Goal: Task Accomplishment & Management: Manage account settings

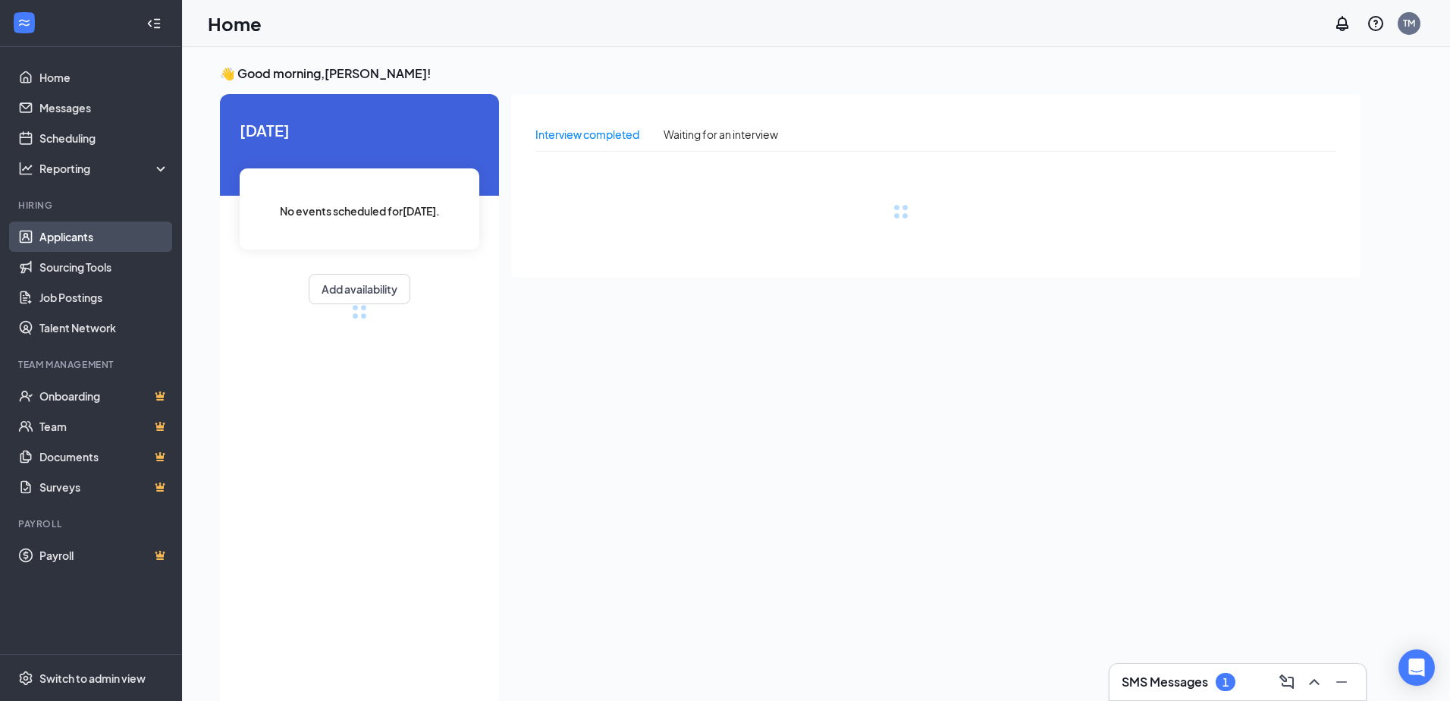
click at [82, 240] on link "Applicants" at bounding box center [104, 236] width 130 height 30
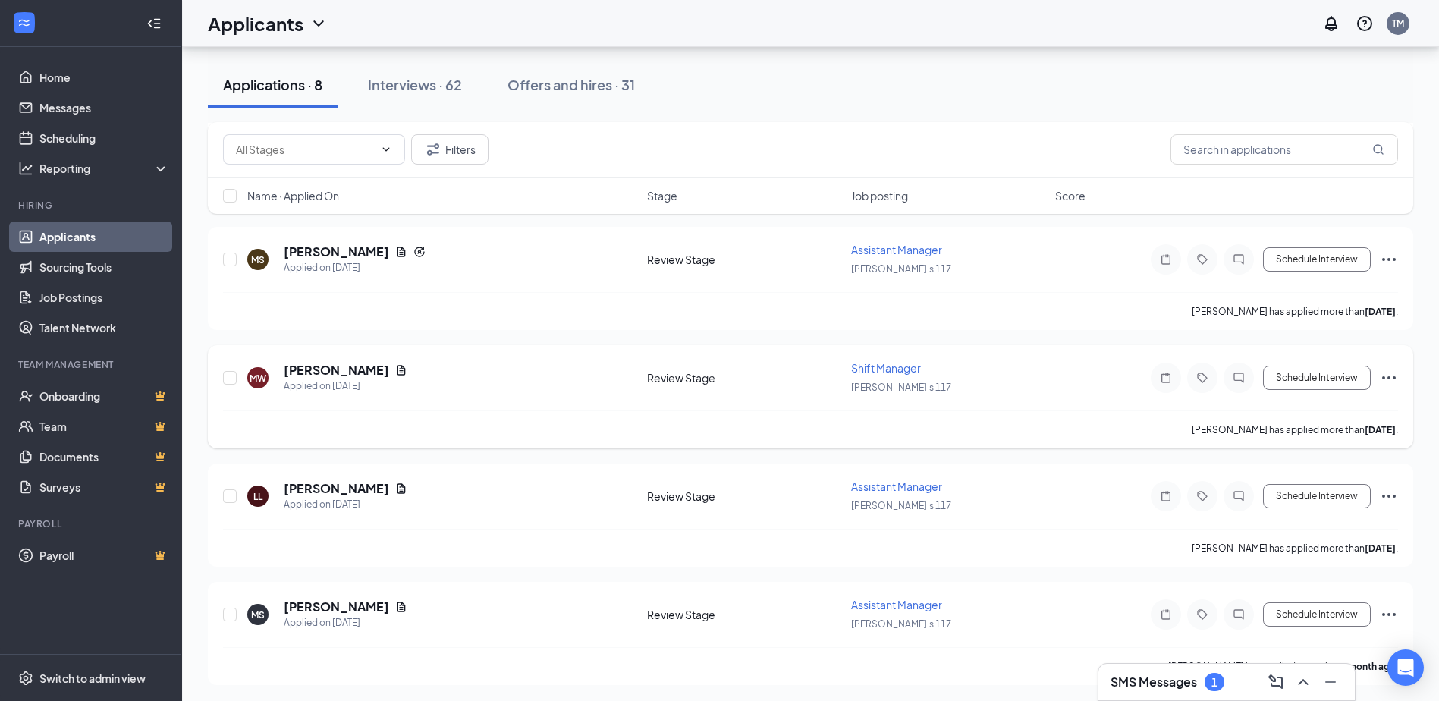
scroll to position [617, 0]
click at [448, 87] on div "Interviews · 62" at bounding box center [415, 84] width 94 height 19
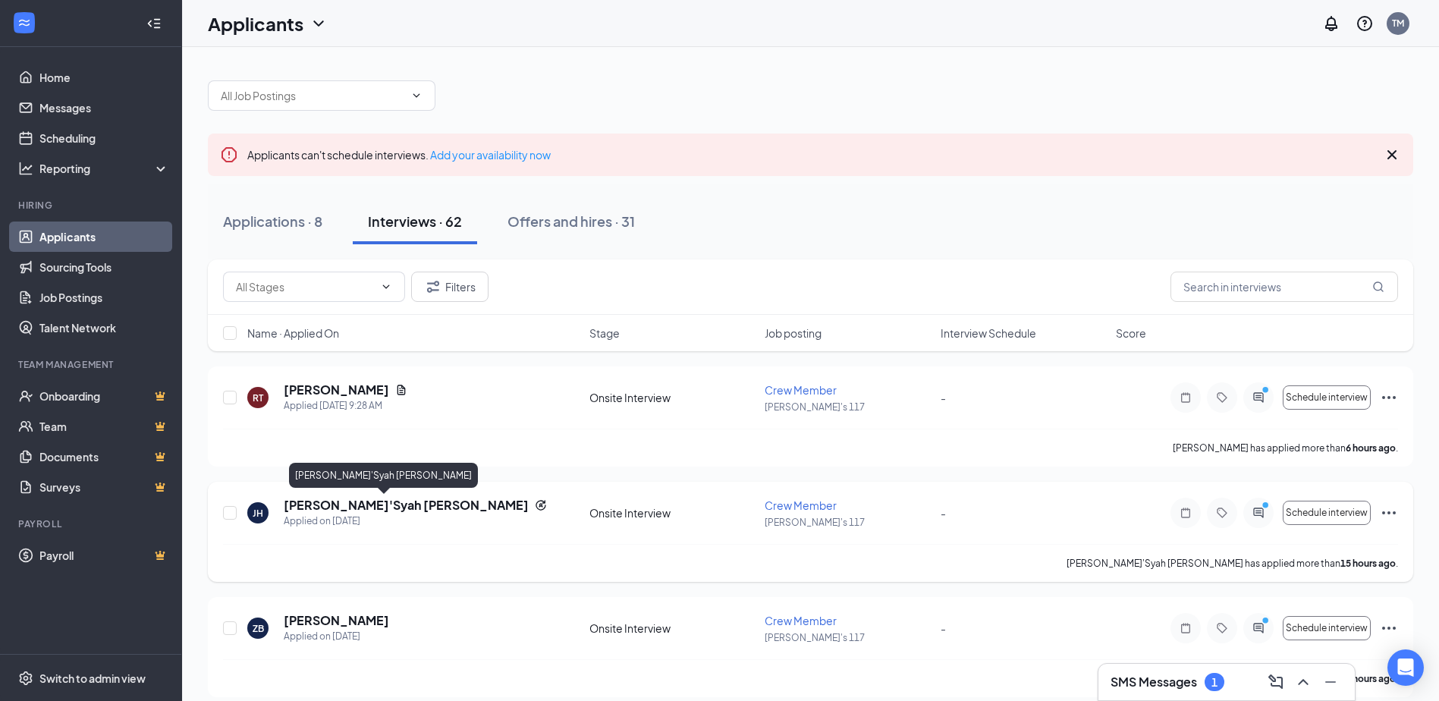
click at [350, 507] on h5 "Ja'Syah Hardy" at bounding box center [406, 505] width 245 height 17
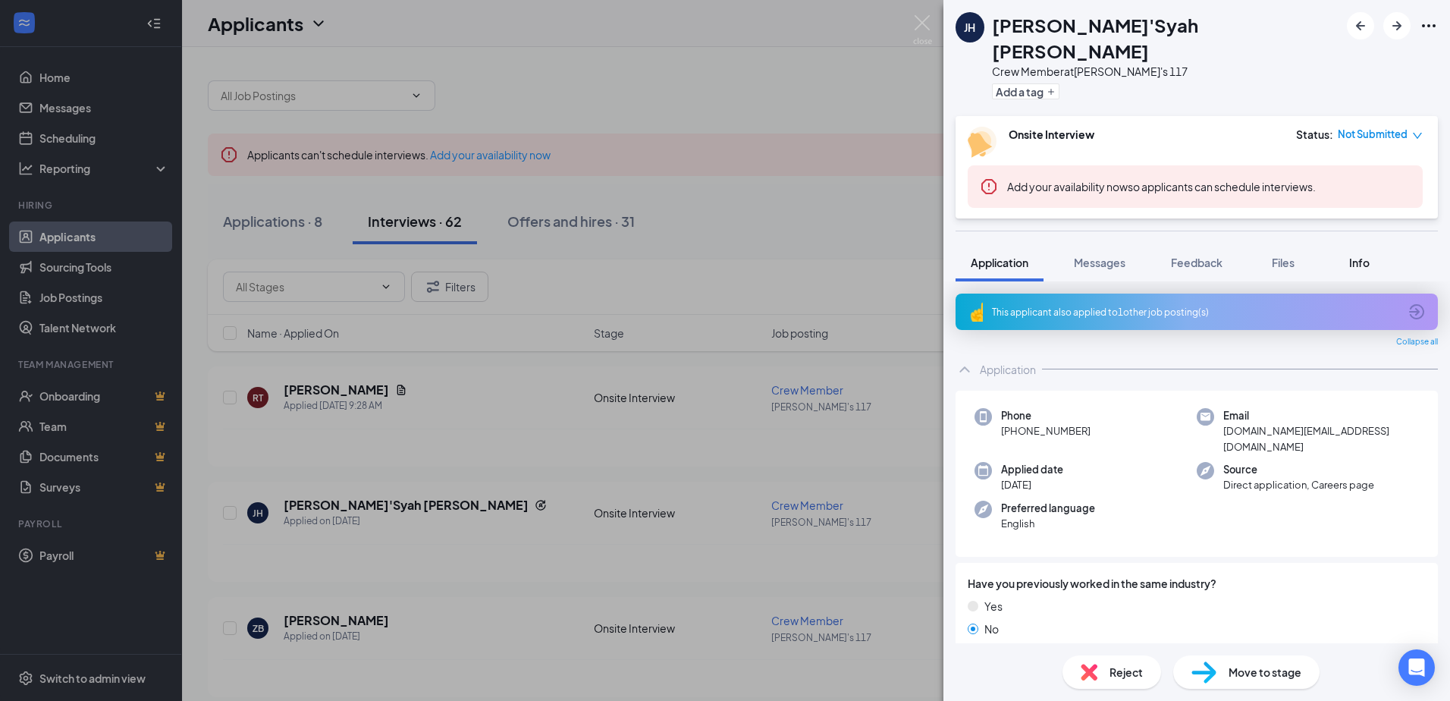
click at [1369, 256] on span "Info" at bounding box center [1359, 263] width 20 height 14
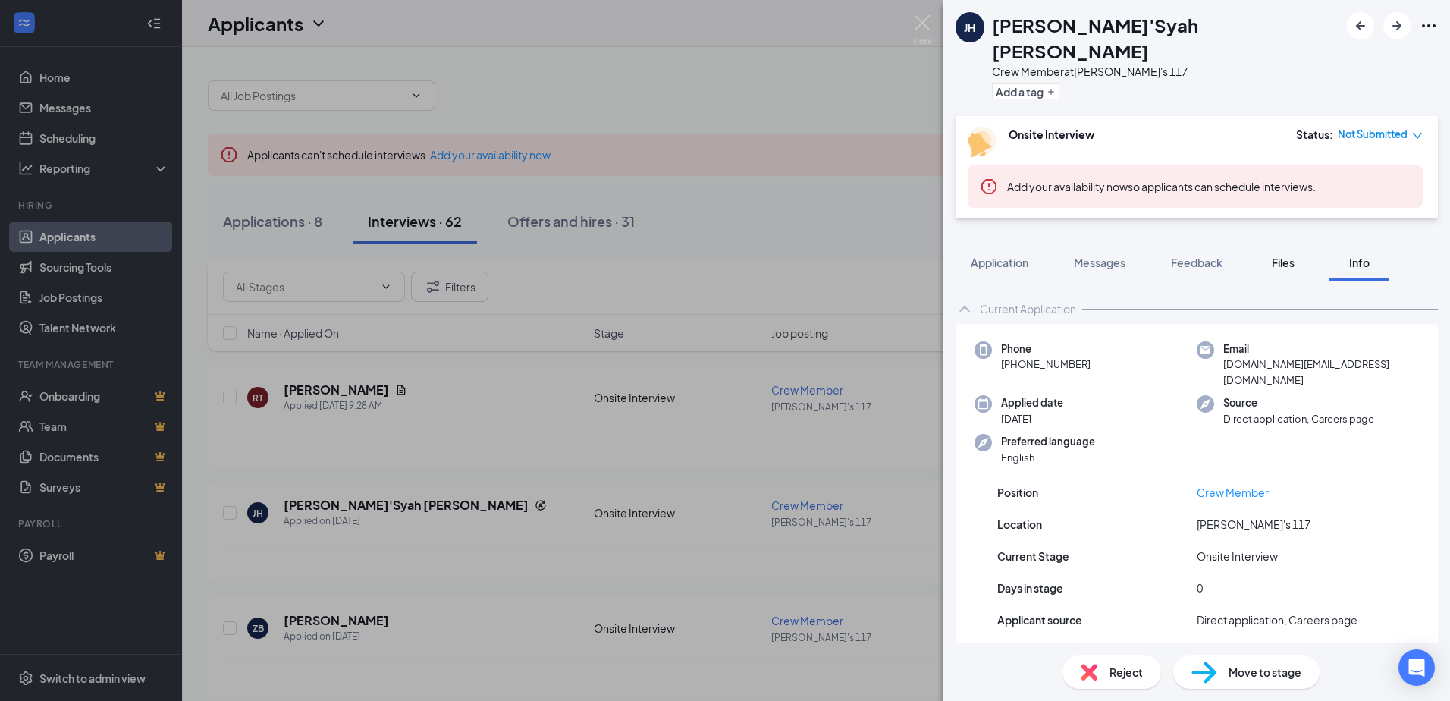
click at [1283, 256] on span "Files" at bounding box center [1283, 263] width 23 height 14
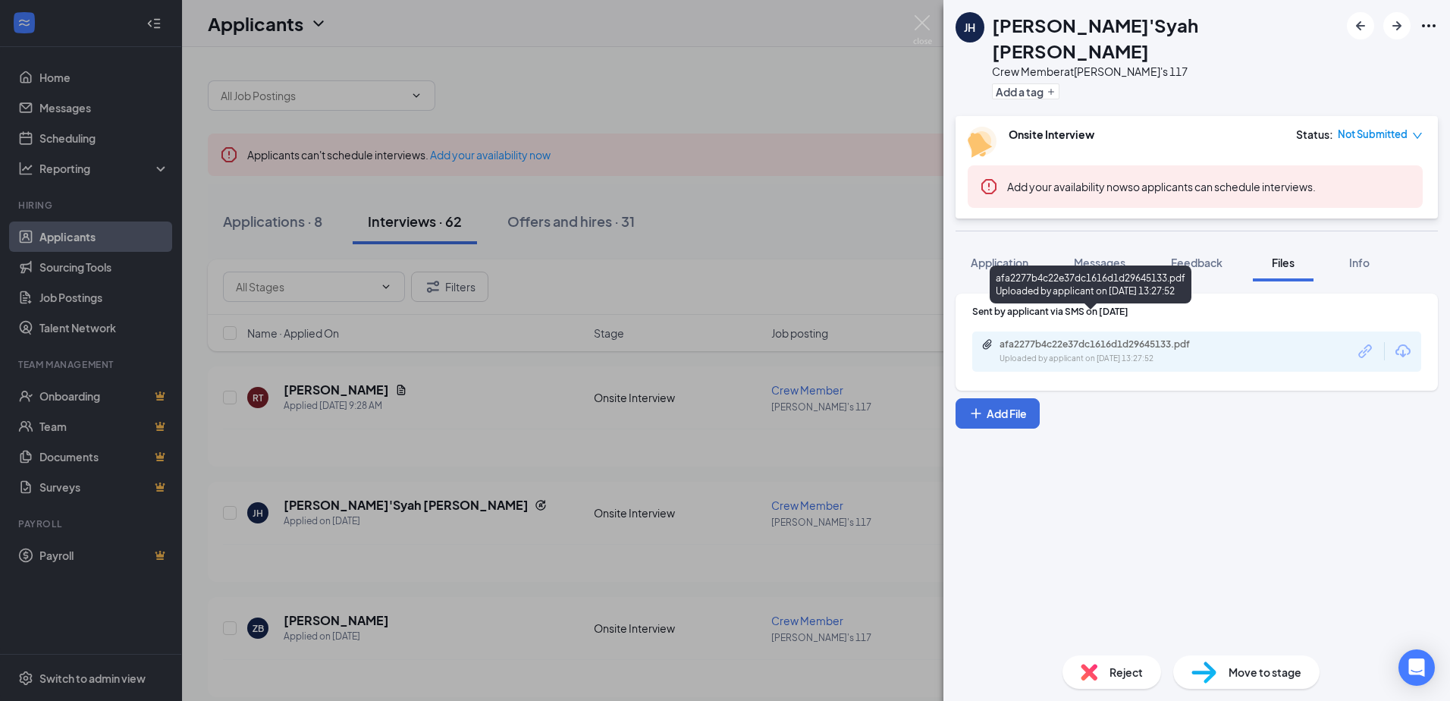
click at [1091, 338] on div "afa2277b4c22e37dc1616d1d29645133.pdf" at bounding box center [1105, 344] width 212 height 12
click at [1364, 256] on span "Info" at bounding box center [1359, 263] width 20 height 14
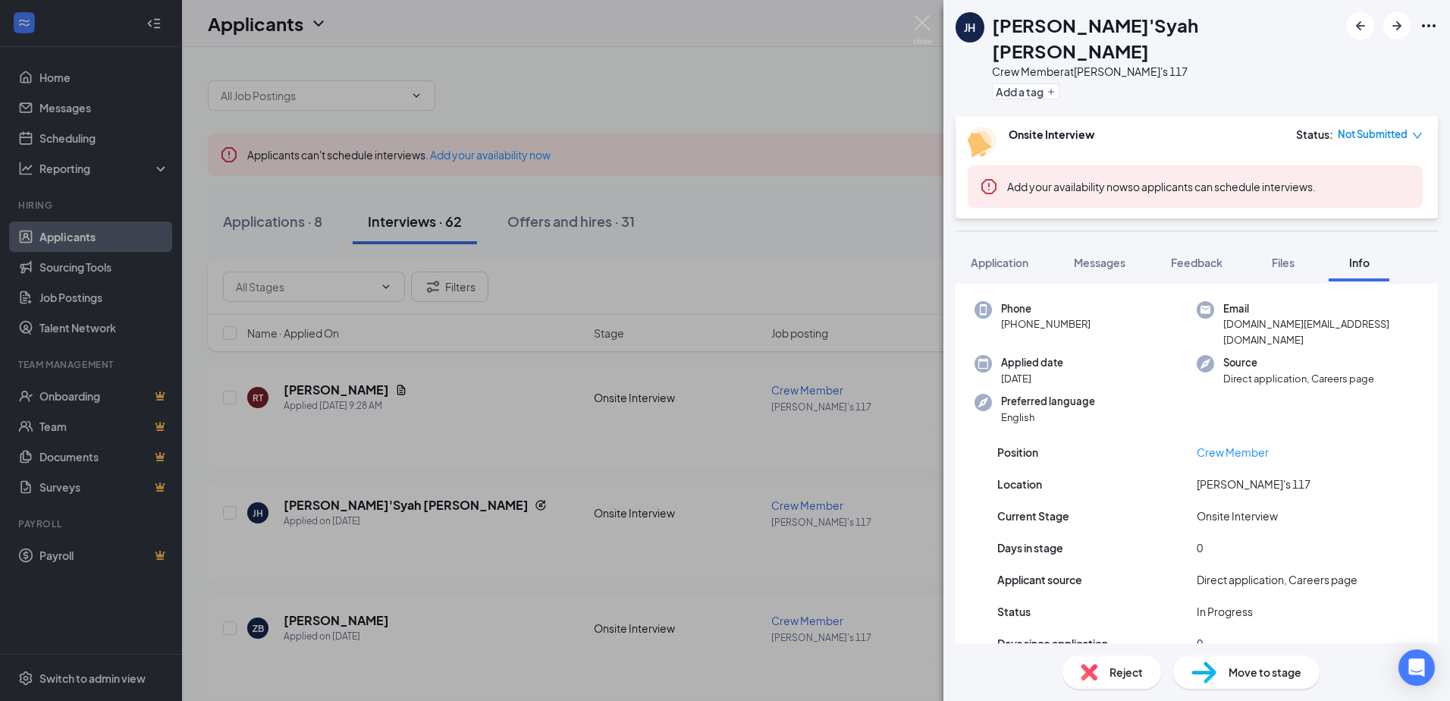
scroll to position [71, 0]
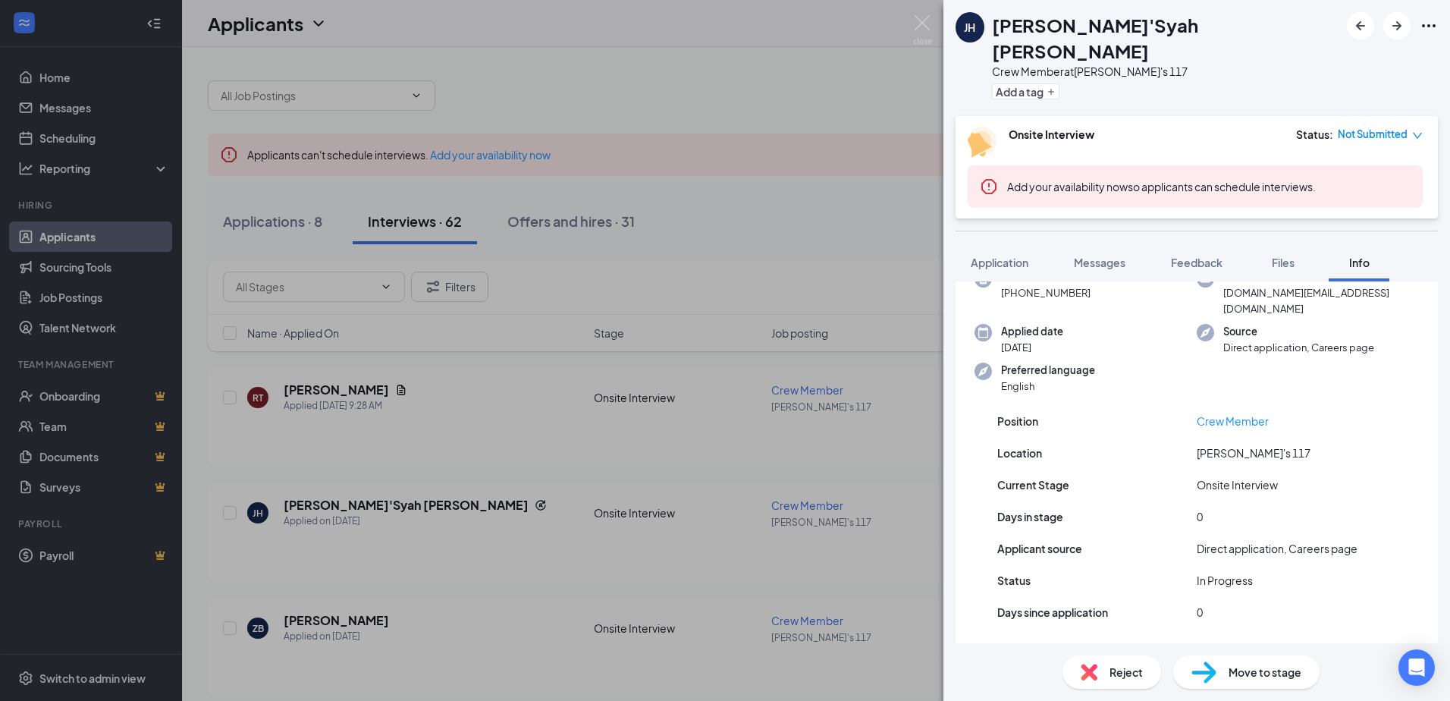
click at [1436, 30] on icon "Ellipses" at bounding box center [1429, 26] width 18 height 18
click at [1431, 34] on icon "Ellipses" at bounding box center [1429, 26] width 18 height 18
click at [1373, 57] on link "View full application" at bounding box center [1347, 60] width 164 height 15
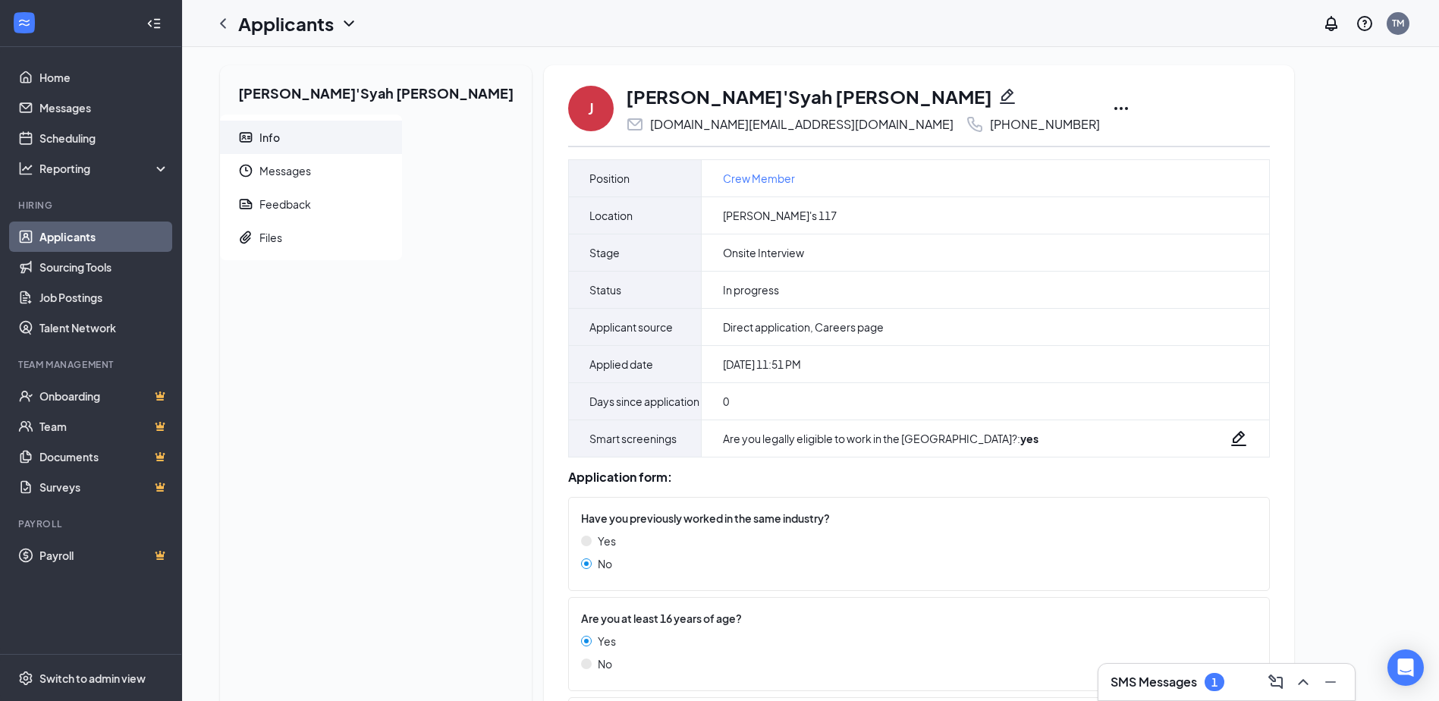
drag, startPoint x: 415, startPoint y: 83, endPoint x: 419, endPoint y: 90, distance: 8.8
drag, startPoint x: 415, startPoint y: 61, endPoint x: 390, endPoint y: 112, distance: 56.6
click at [390, 112] on h2 "Ja'Syah Hardy" at bounding box center [376, 89] width 312 height 49
click at [1114, 108] on icon "Ellipses" at bounding box center [1121, 108] width 14 height 3
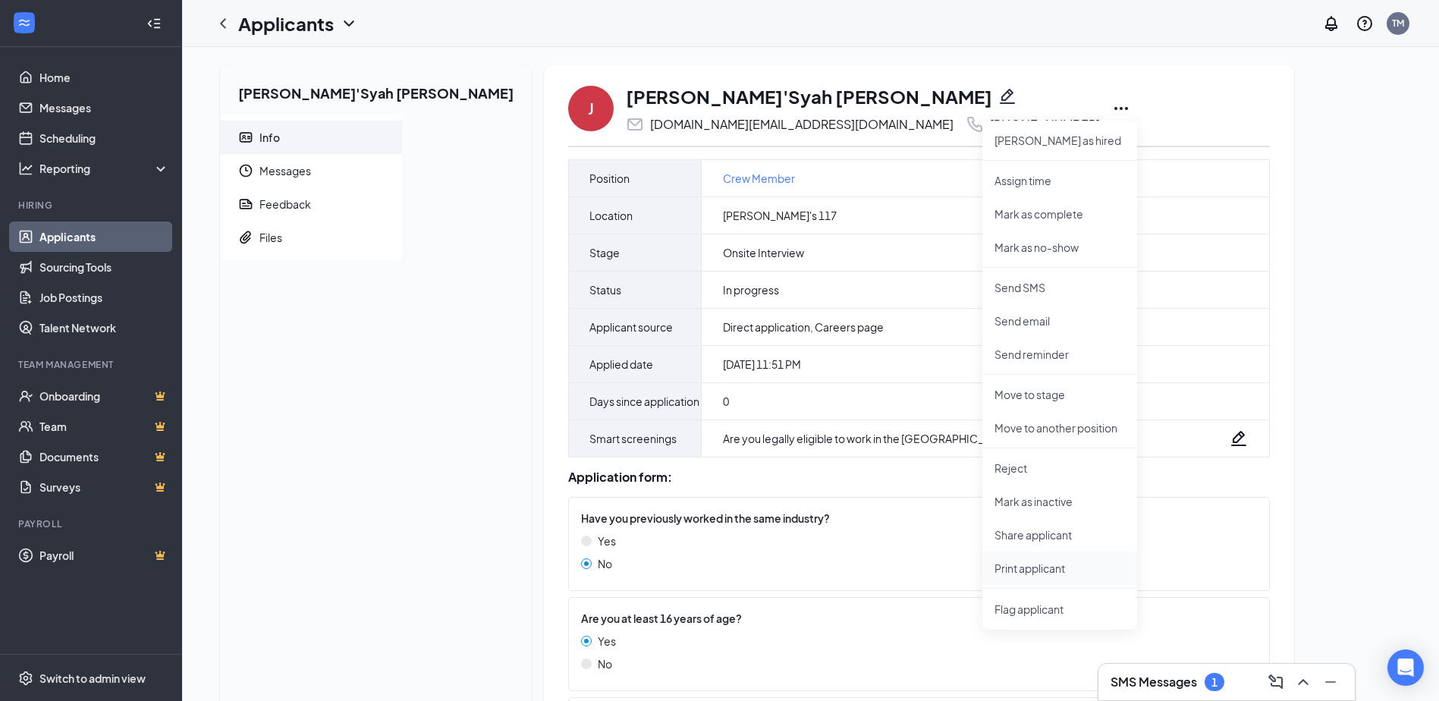
click at [982, 576] on li "Print applicant" at bounding box center [1059, 567] width 155 height 33
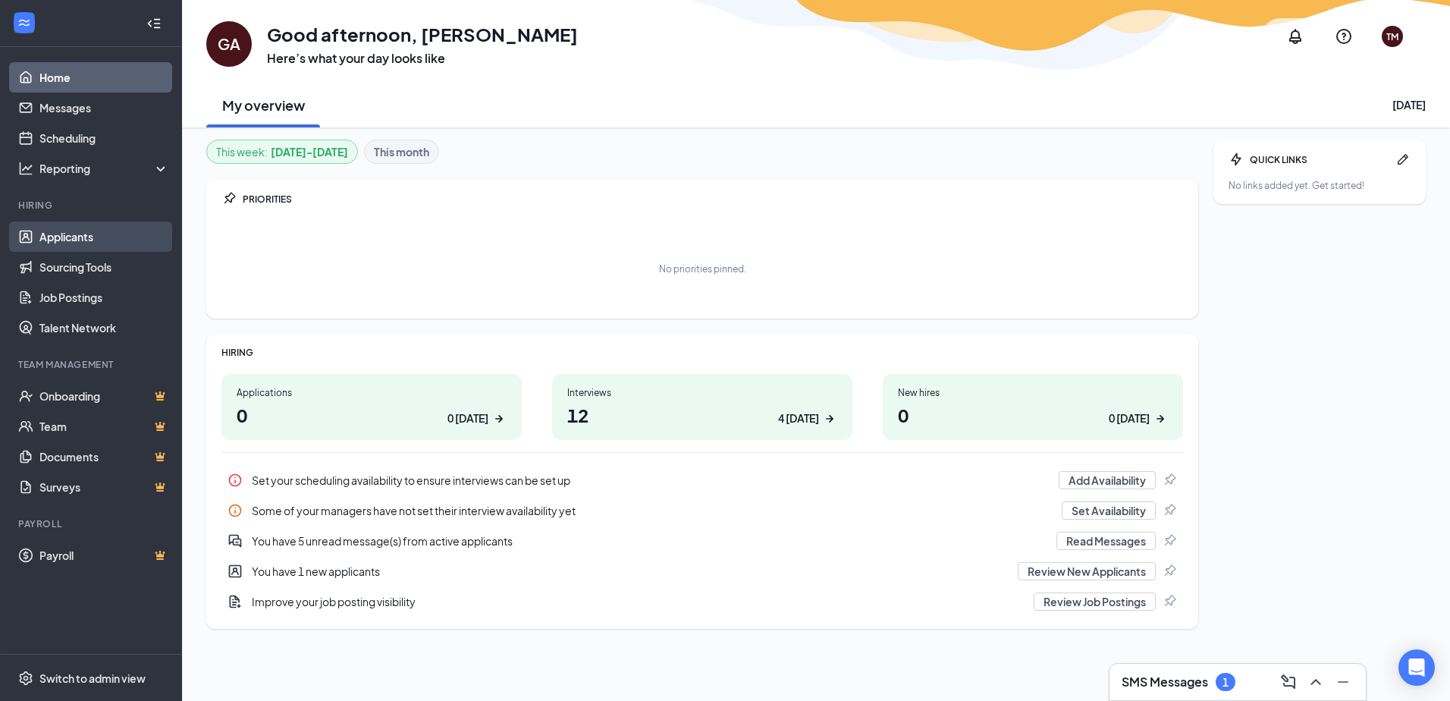
click at [87, 236] on link "Applicants" at bounding box center [104, 236] width 130 height 30
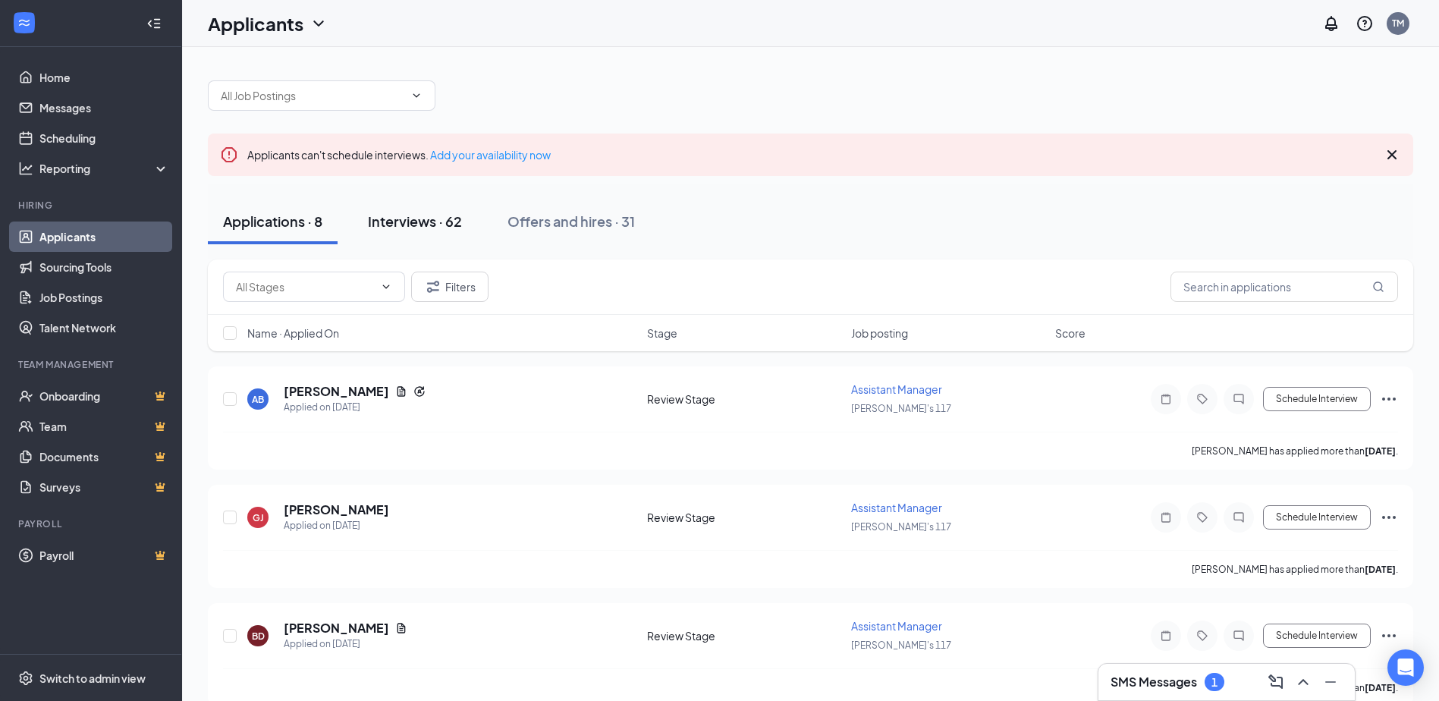
click at [399, 236] on button "Interviews · 62" at bounding box center [415, 222] width 124 height 46
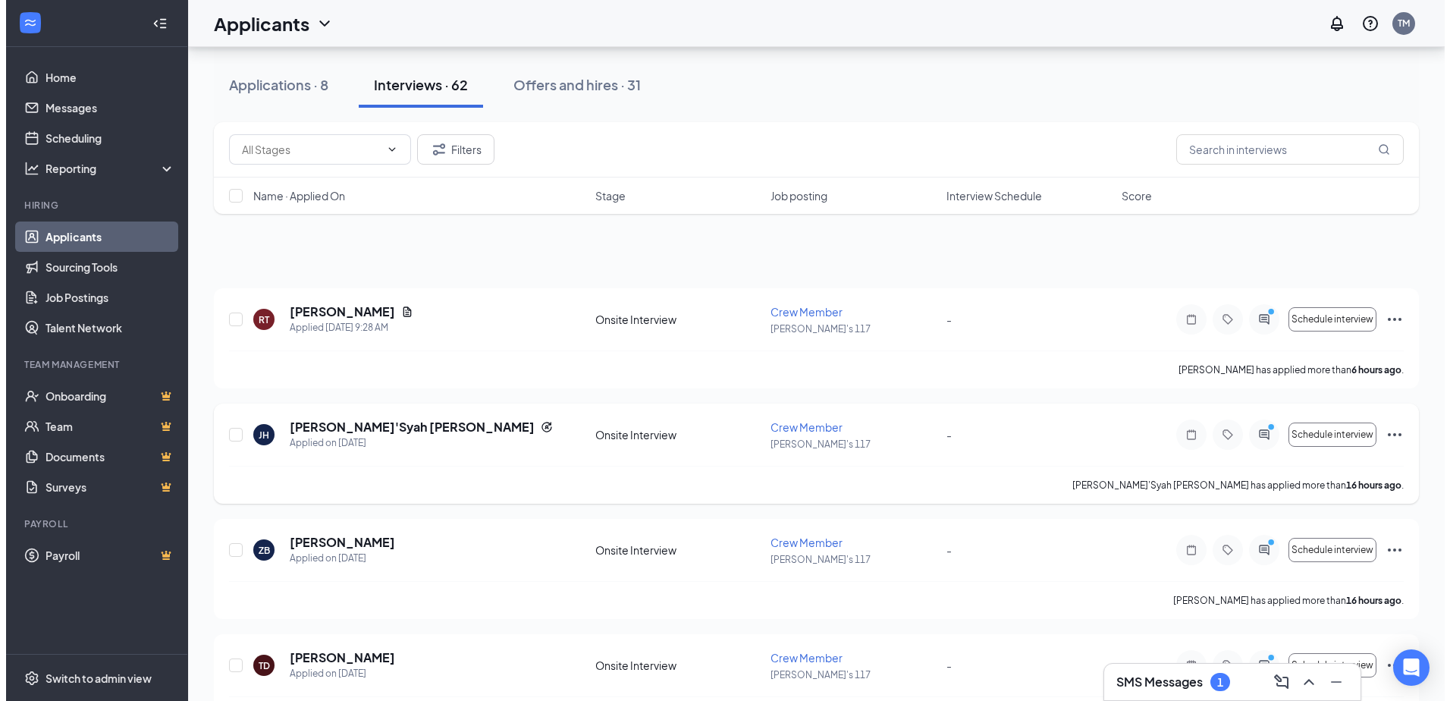
scroll to position [152, 0]
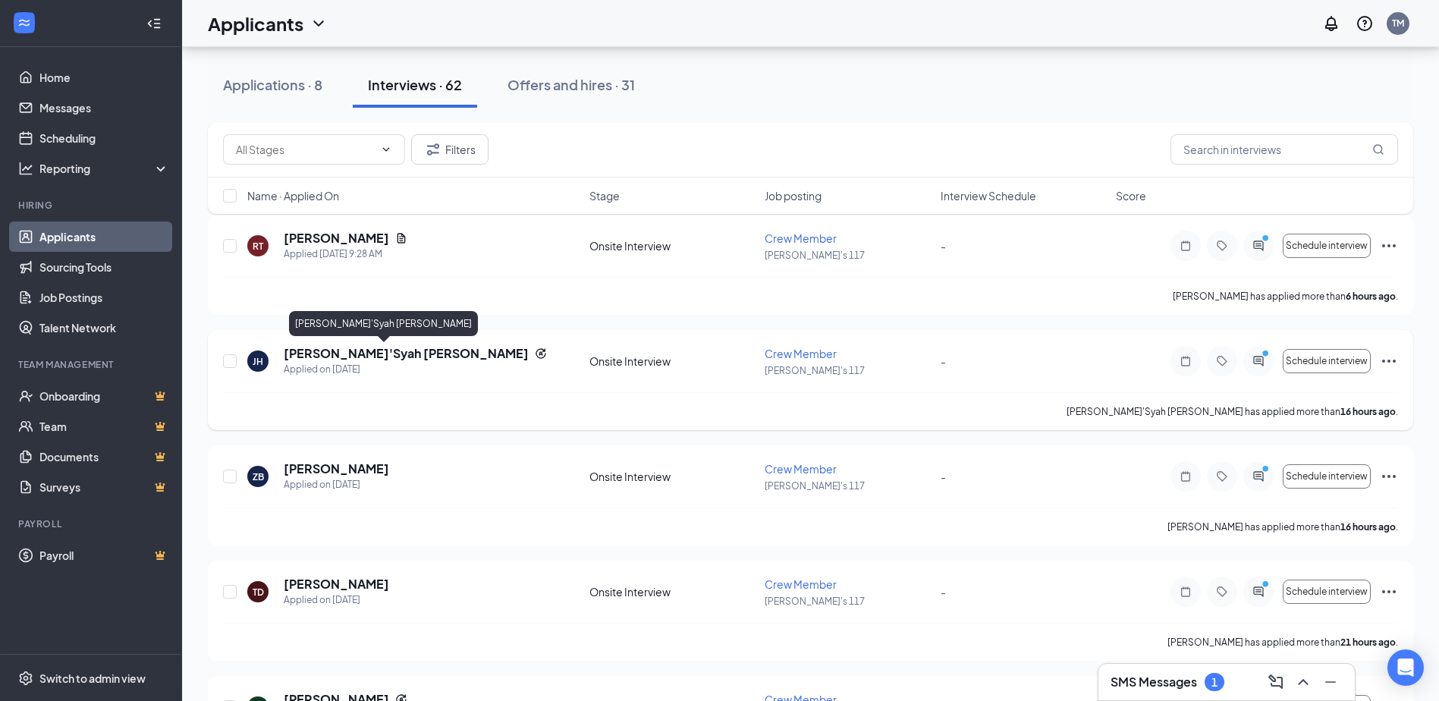
click at [349, 352] on h5 "[PERSON_NAME]'Syah [PERSON_NAME]" at bounding box center [406, 353] width 245 height 17
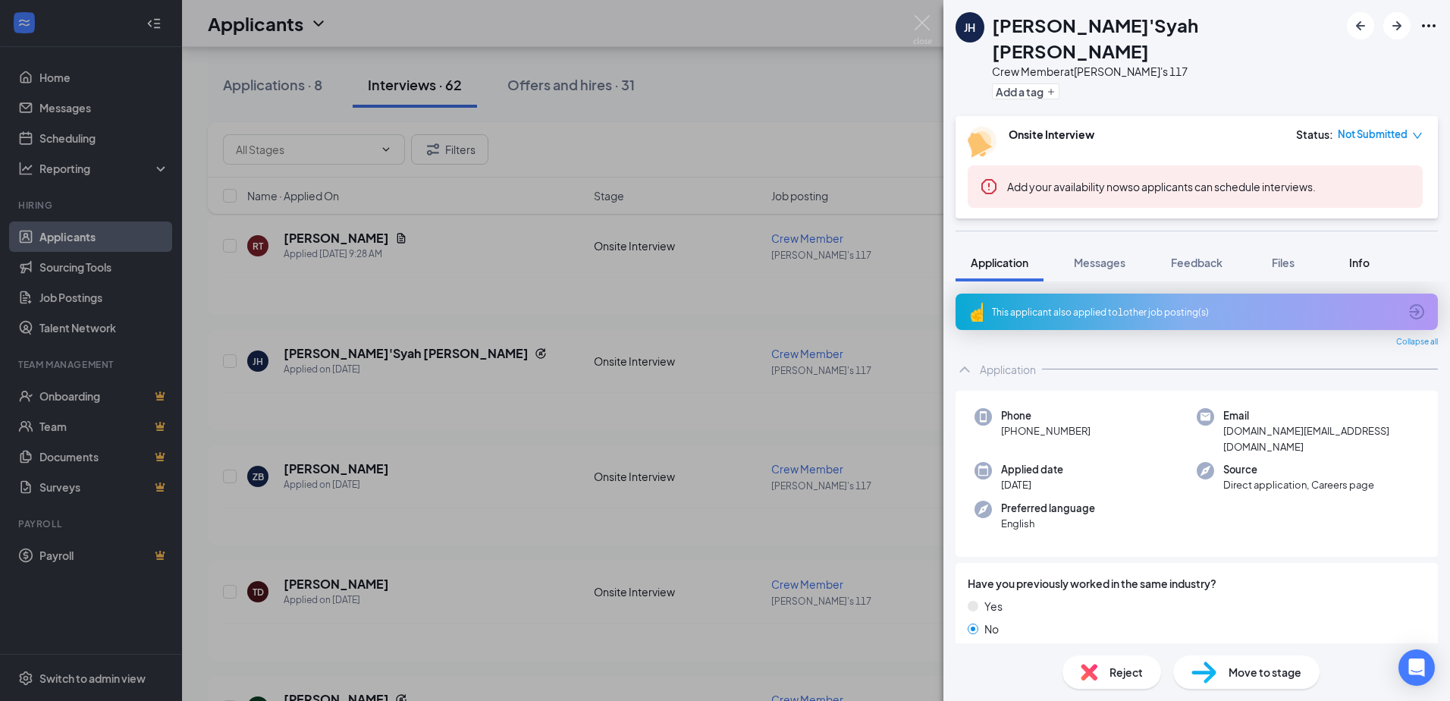
click at [1367, 256] on span "Info" at bounding box center [1359, 263] width 20 height 14
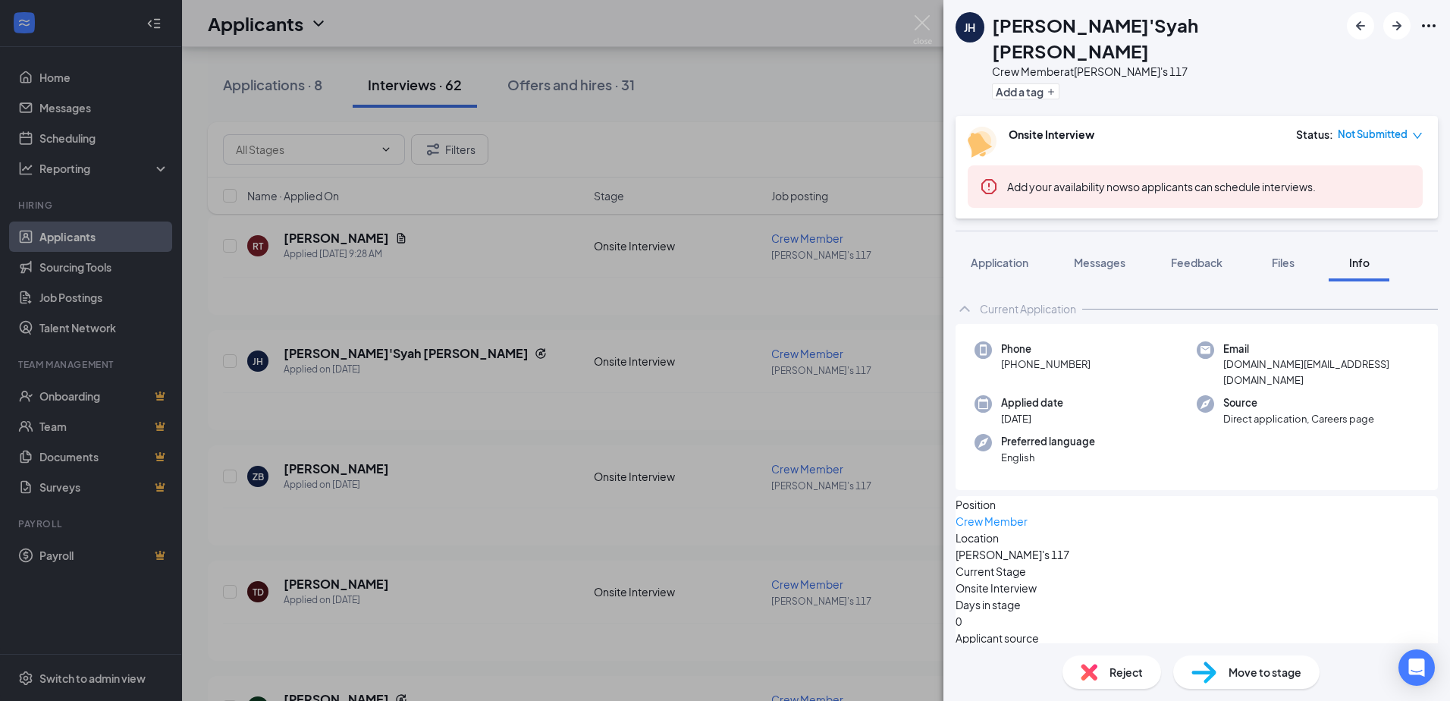
click at [1433, 26] on icon "Ellipses" at bounding box center [1429, 25] width 14 height 3
click at [1320, 68] on div "JH Ja'Syah Hardy Crew Member at Wendy's 117 Add a tag" at bounding box center [1196, 58] width 507 height 116
click at [1417, 32] on div at bounding box center [1392, 25] width 91 height 27
click at [1429, 20] on icon "Ellipses" at bounding box center [1429, 26] width 18 height 18
click at [1324, 58] on link "View full application" at bounding box center [1314, 53] width 98 height 17
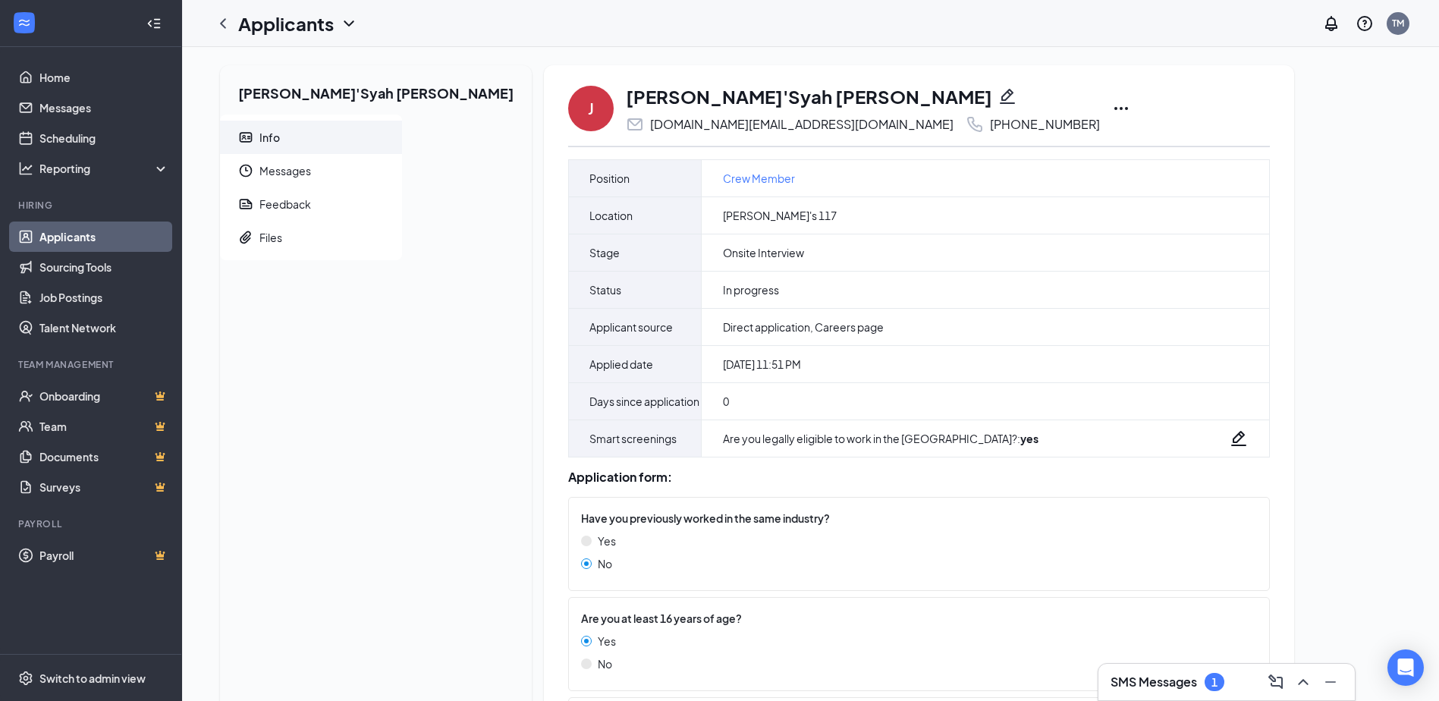
click at [1114, 108] on icon "Ellipses" at bounding box center [1121, 108] width 14 height 3
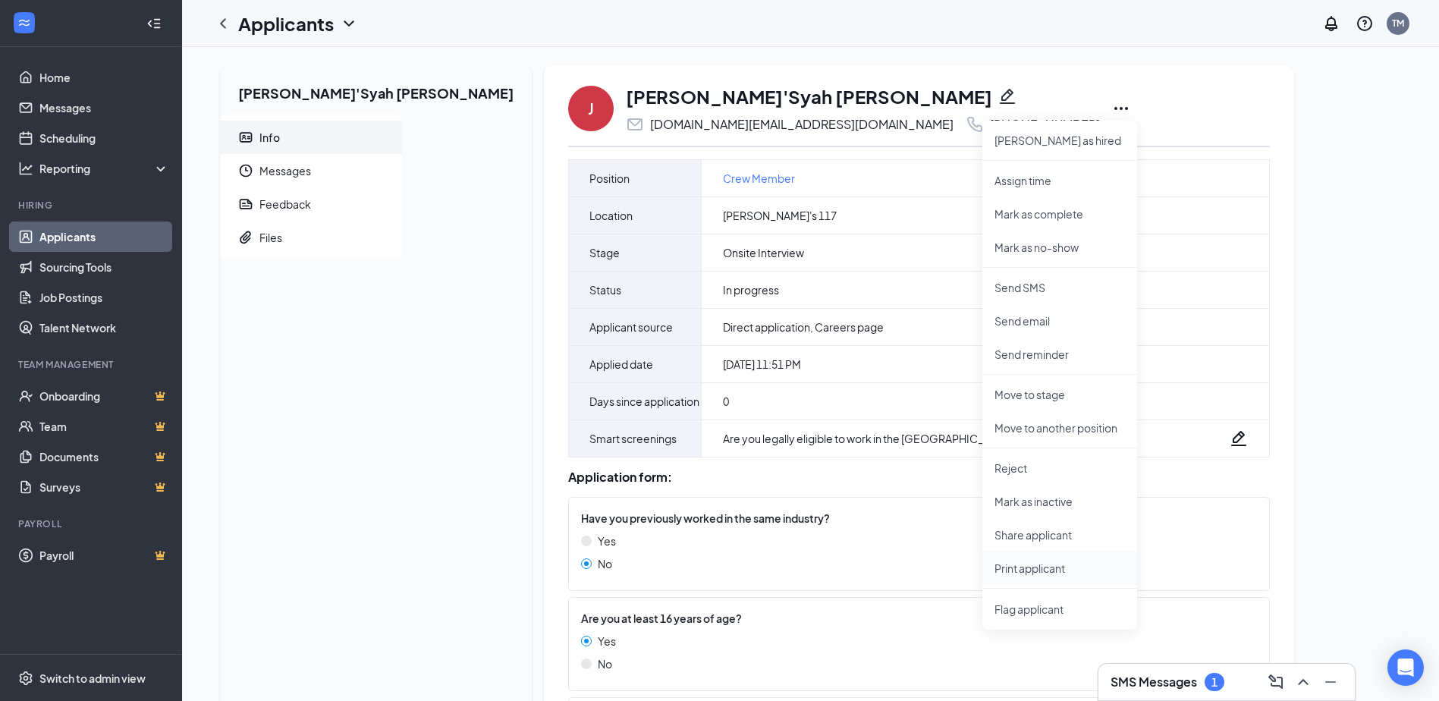
click at [994, 567] on p "Print applicant" at bounding box center [1059, 567] width 130 height 15
